Goal: Find specific page/section: Find specific page/section

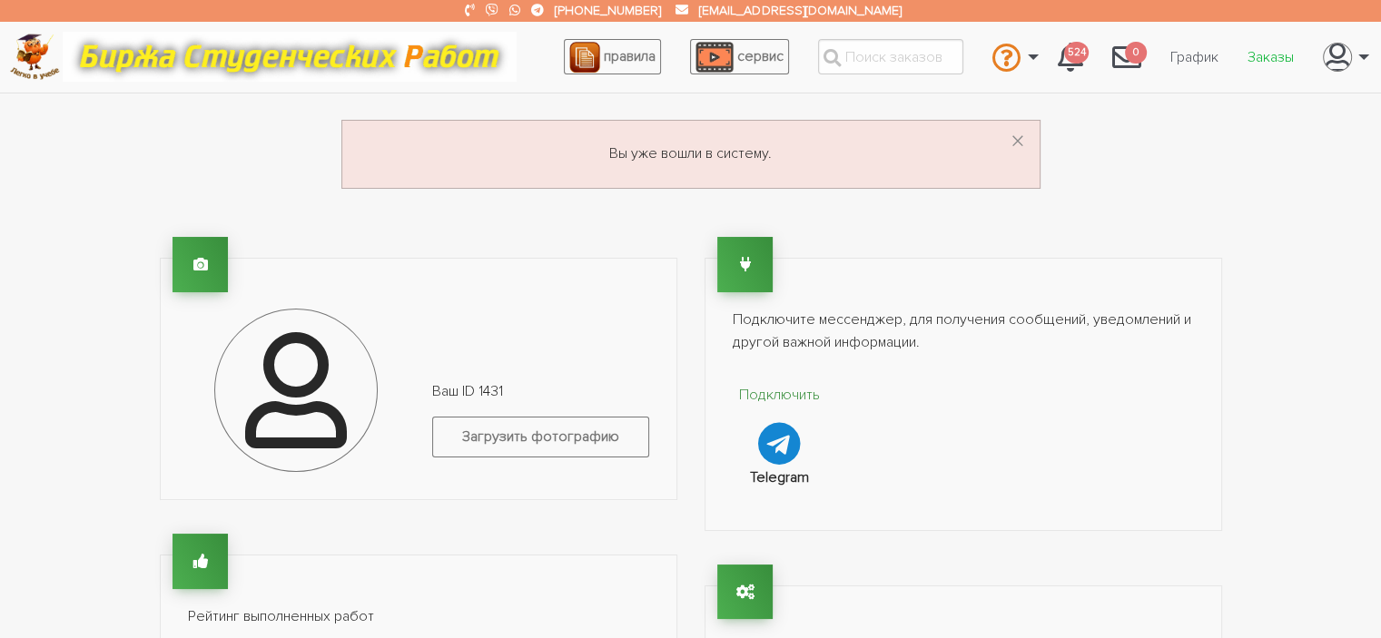
click at [1285, 61] on link "Заказы" at bounding box center [1270, 57] width 75 height 34
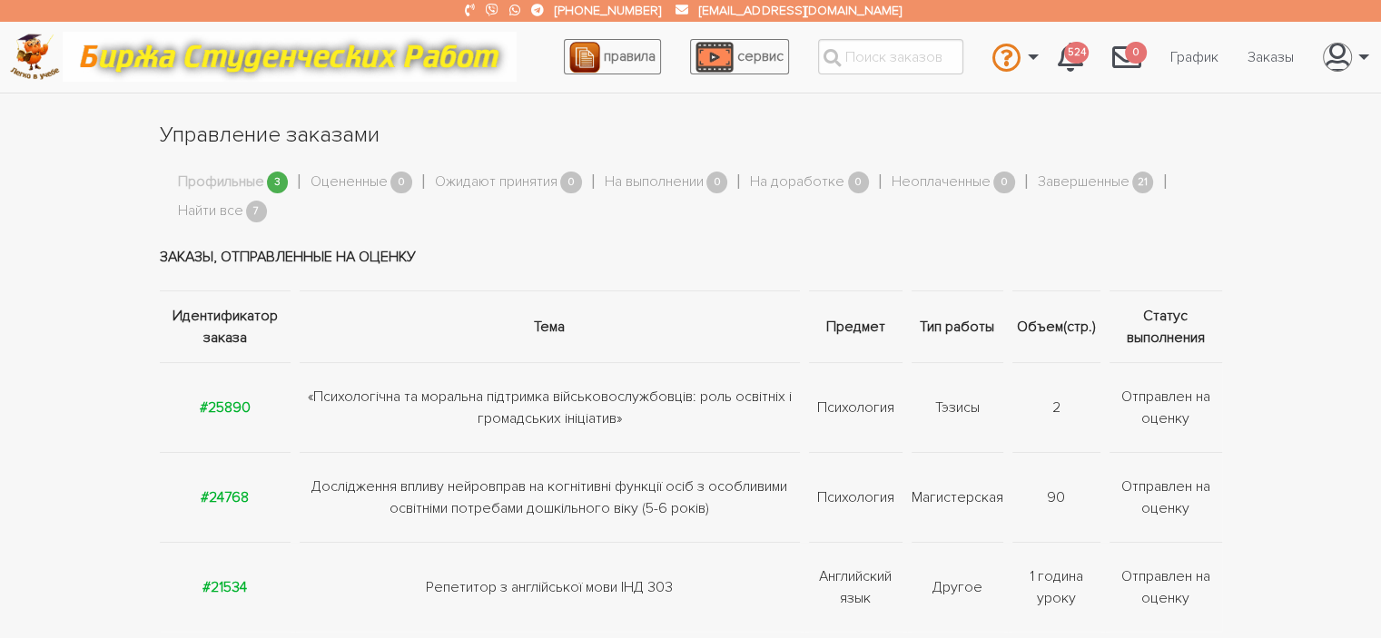
click at [247, 182] on link "Профильные" at bounding box center [221, 183] width 86 height 24
click at [229, 215] on link "Найти все" at bounding box center [210, 212] width 65 height 24
